Goal: Information Seeking & Learning: Learn about a topic

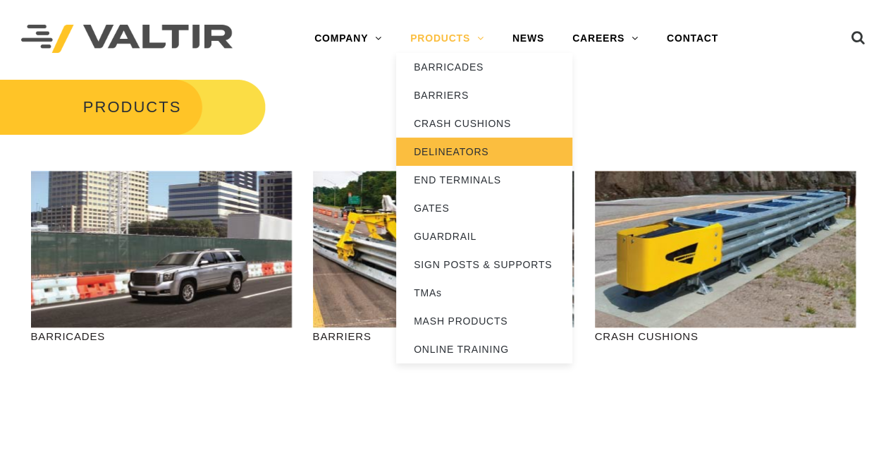
click at [449, 152] on link "DELINEATORS" at bounding box center [484, 151] width 176 height 28
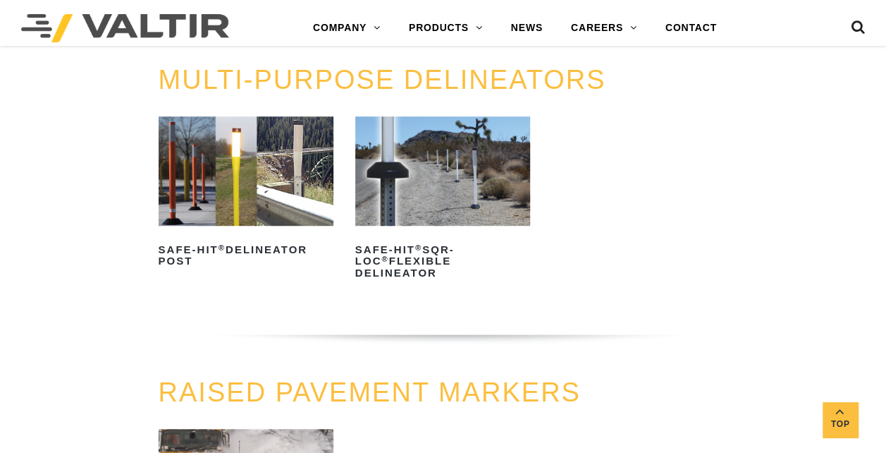
scroll to position [423, 0]
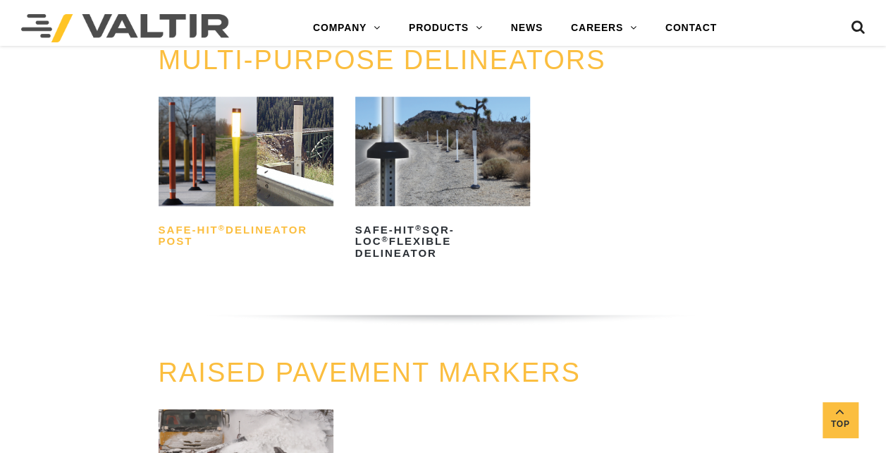
click at [221, 219] on h2 "Safe-Hit ® Delineator Post" at bounding box center [246, 236] width 175 height 34
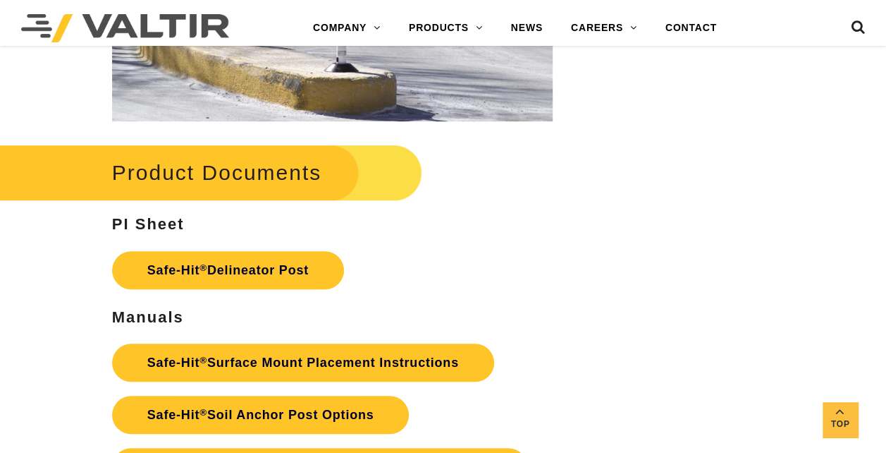
scroll to position [3102, 0]
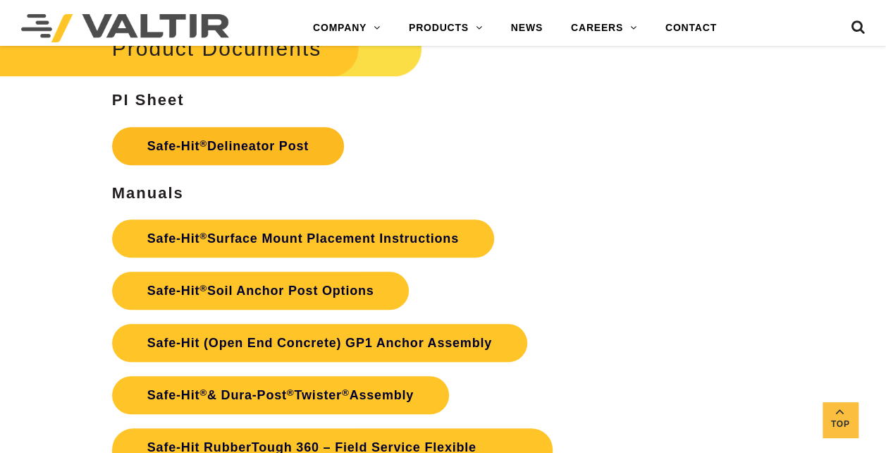
click at [264, 149] on link "Safe-Hit ® Delineator Post" at bounding box center [228, 146] width 232 height 38
click at [259, 142] on link "Safe-Hit ® Delineator Post" at bounding box center [228, 146] width 232 height 38
